Goal: Browse casually: Explore the website without a specific task or goal

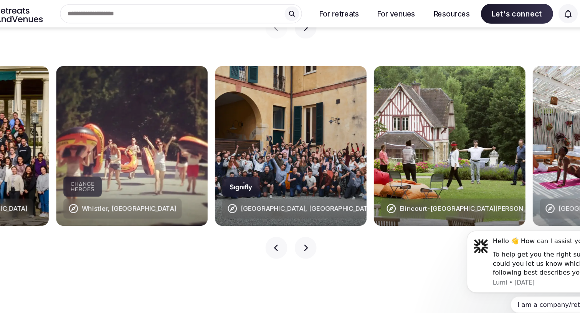
scroll to position [763, 0]
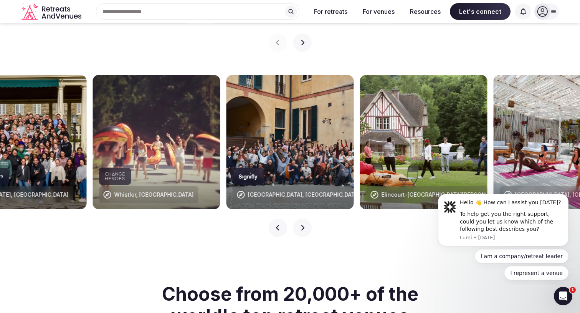
click at [303, 224] on icon "button" at bounding box center [302, 227] width 6 height 6
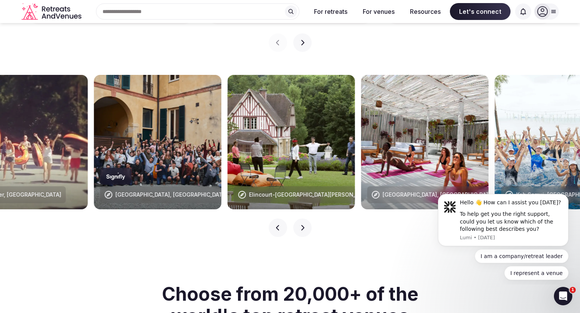
click at [303, 224] on icon "button" at bounding box center [302, 227] width 6 height 6
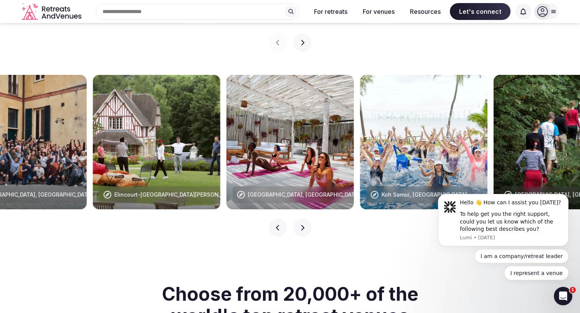
click at [303, 224] on icon "button" at bounding box center [302, 227] width 6 height 6
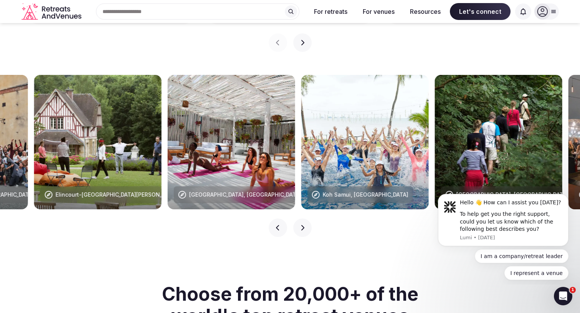
click at [303, 224] on icon "button" at bounding box center [302, 227] width 6 height 6
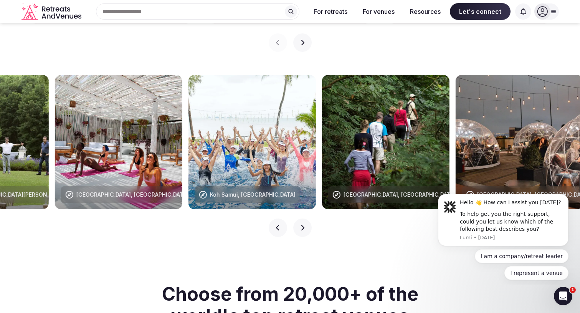
click at [303, 224] on icon "button" at bounding box center [302, 227] width 6 height 6
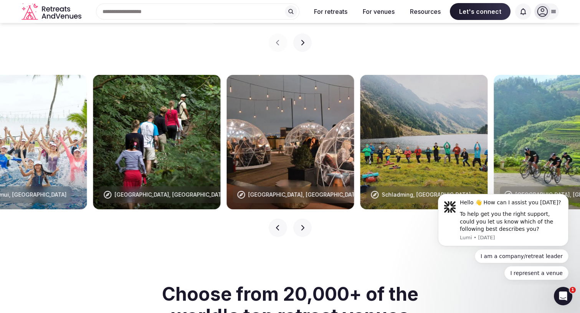
click at [303, 224] on icon "button" at bounding box center [302, 227] width 6 height 6
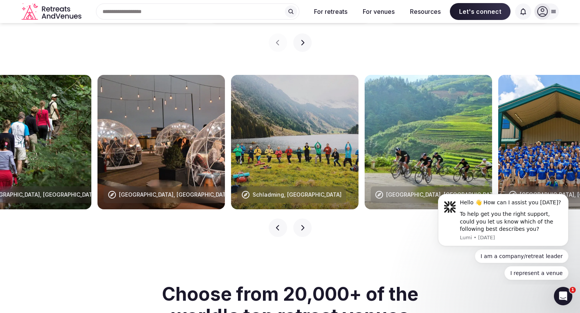
click at [303, 224] on icon "button" at bounding box center [302, 227] width 6 height 6
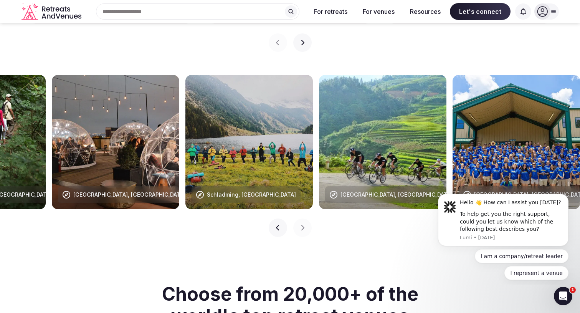
click at [279, 224] on icon "button" at bounding box center [278, 227] width 6 height 6
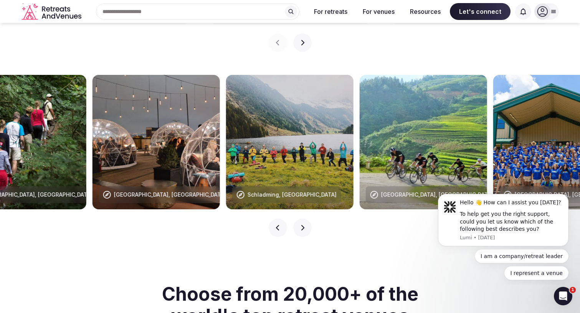
click at [279, 224] on icon "button" at bounding box center [278, 227] width 6 height 6
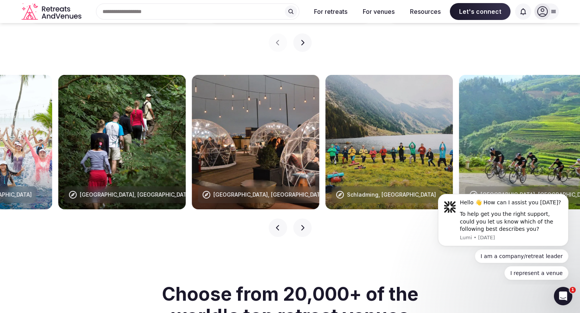
click at [279, 224] on icon "button" at bounding box center [278, 227] width 6 height 6
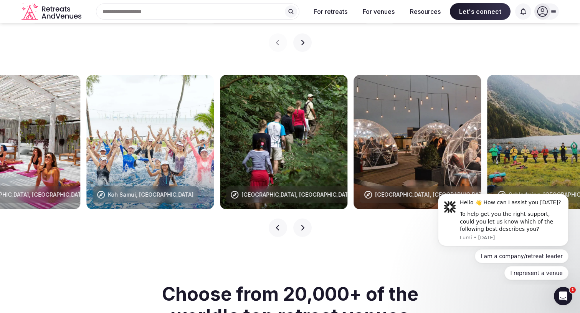
click at [279, 224] on icon "button" at bounding box center [278, 227] width 6 height 6
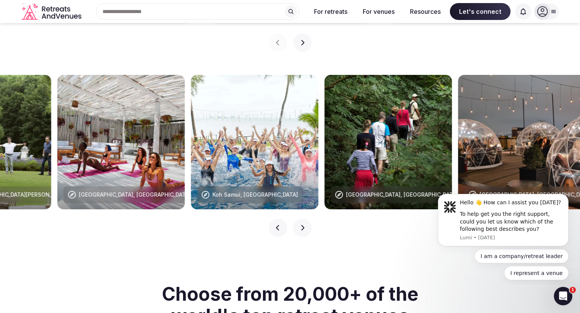
click at [279, 224] on icon "button" at bounding box center [278, 227] width 6 height 6
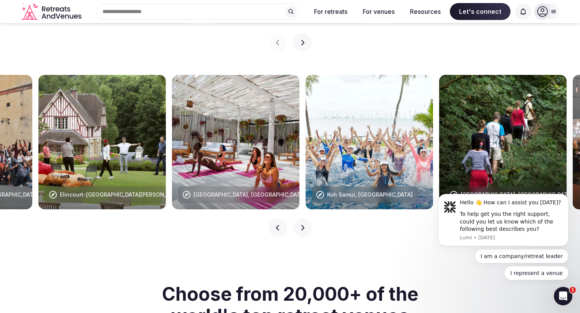
click at [279, 224] on icon "button" at bounding box center [278, 227] width 6 height 6
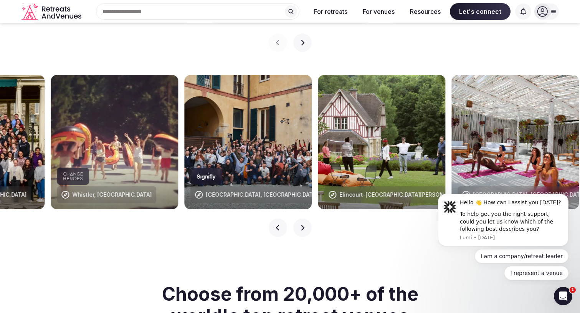
click at [279, 224] on icon "button" at bounding box center [278, 227] width 6 height 6
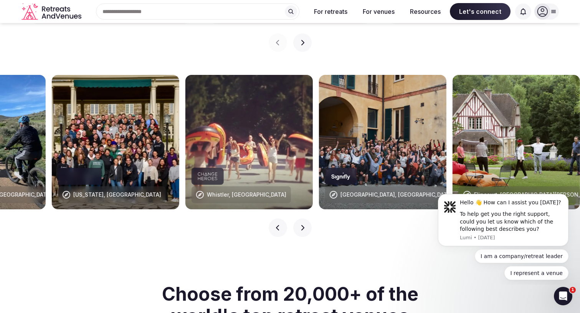
click at [279, 224] on icon "button" at bounding box center [278, 227] width 6 height 6
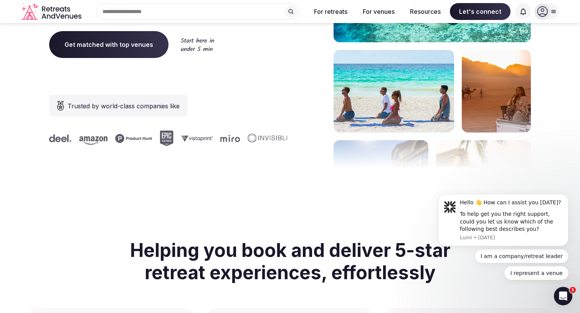
scroll to position [216, 0]
